Goal: Download file/media

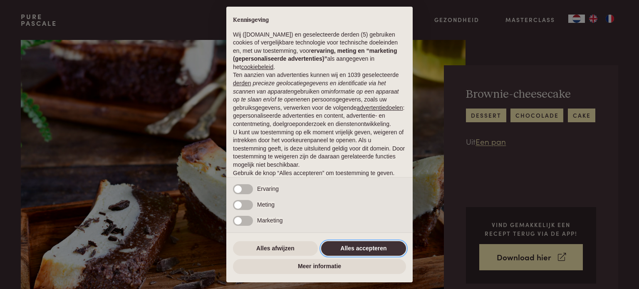
click at [349, 248] on button "Alles accepteren" at bounding box center [363, 248] width 85 height 15
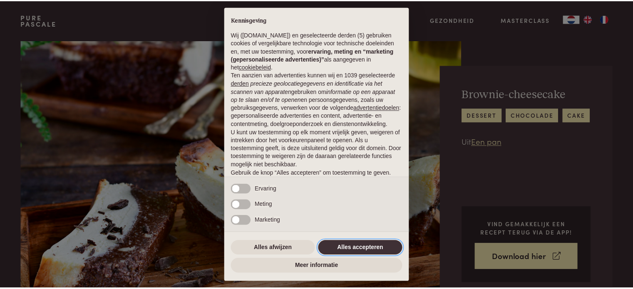
scroll to position [45, 0]
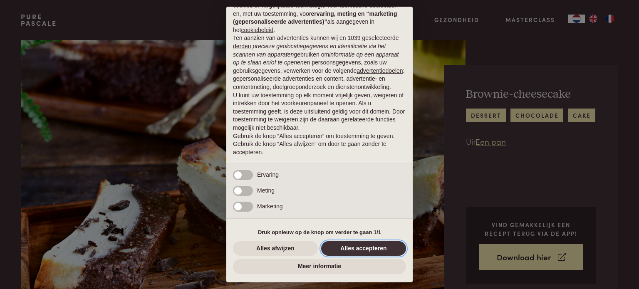
click at [353, 249] on button "Alles accepteren" at bounding box center [363, 248] width 85 height 15
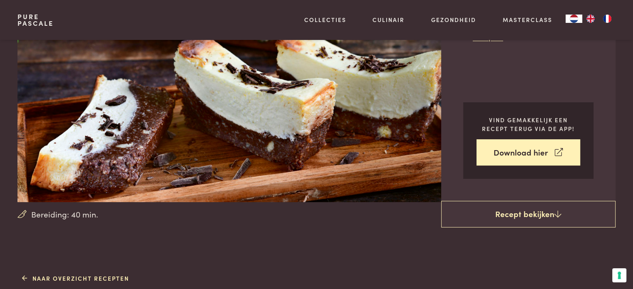
scroll to position [113, 0]
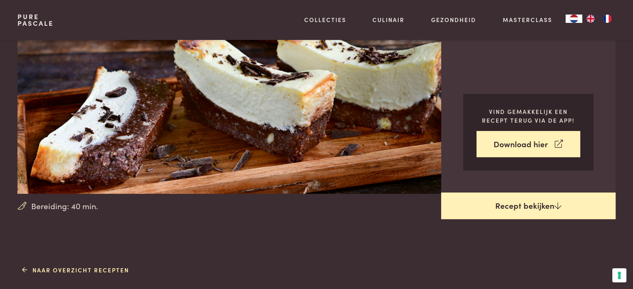
click at [514, 199] on link "Recept bekijken" at bounding box center [528, 206] width 174 height 27
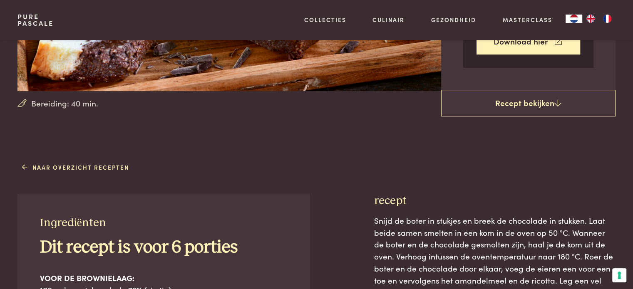
scroll to position [200, 0]
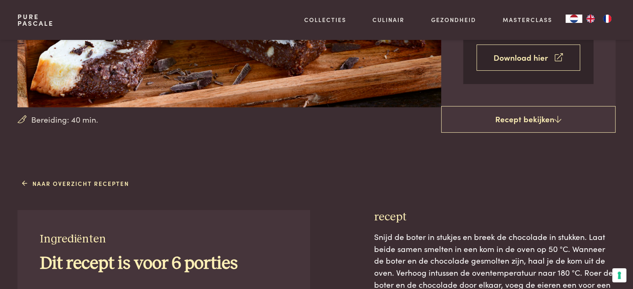
click at [531, 54] on link "Download hier" at bounding box center [528, 58] width 104 height 26
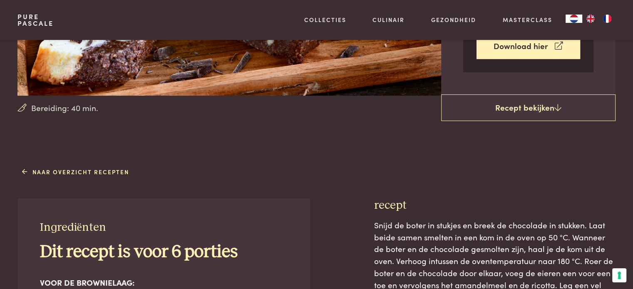
scroll to position [241, 0]
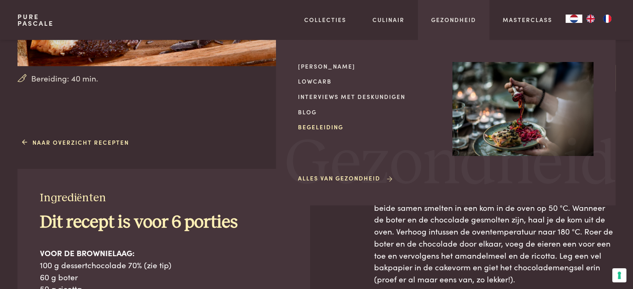
click at [367, 125] on link "Begeleiding" at bounding box center [368, 127] width 141 height 9
